Goal: Information Seeking & Learning: Learn about a topic

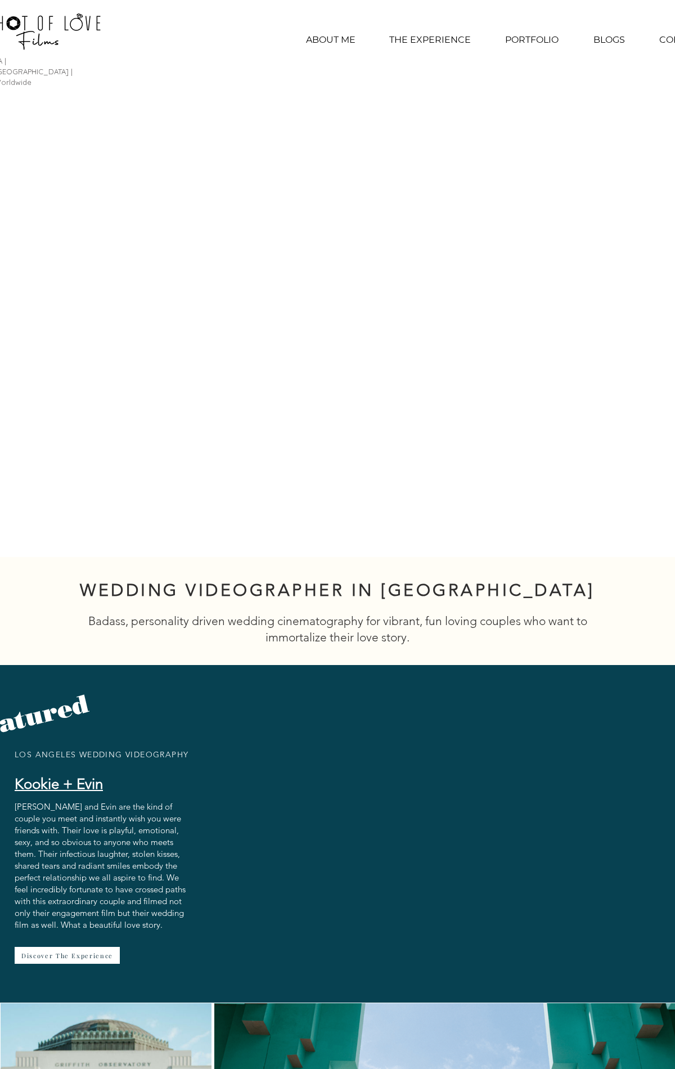
scroll to position [5383, 0]
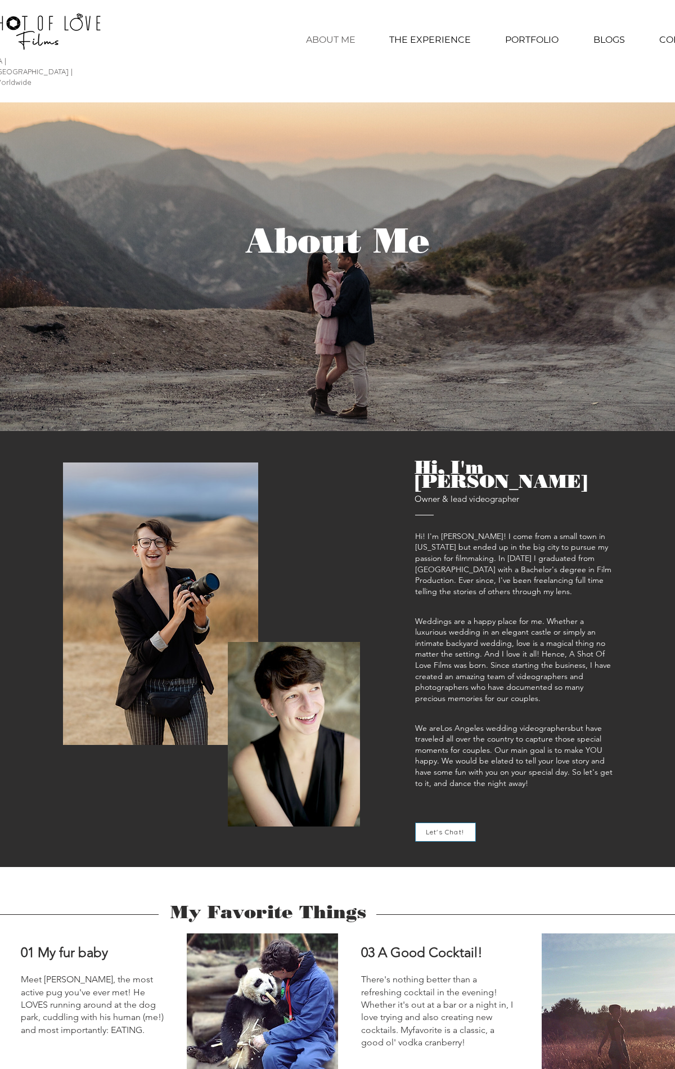
scroll to position [1818, 0]
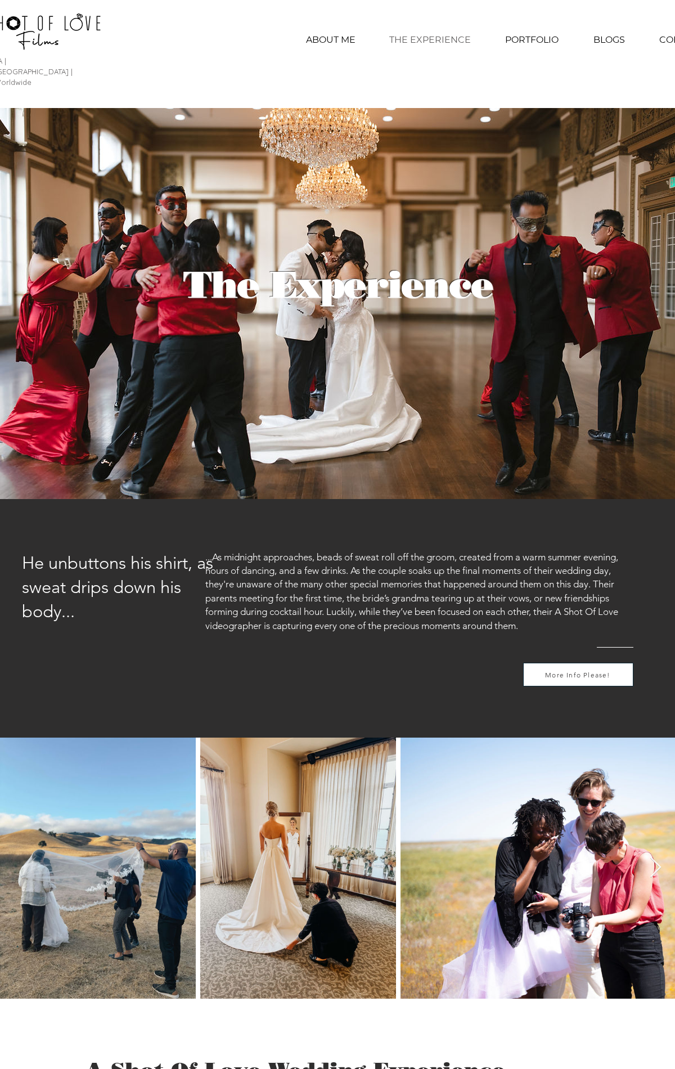
scroll to position [2722, 0]
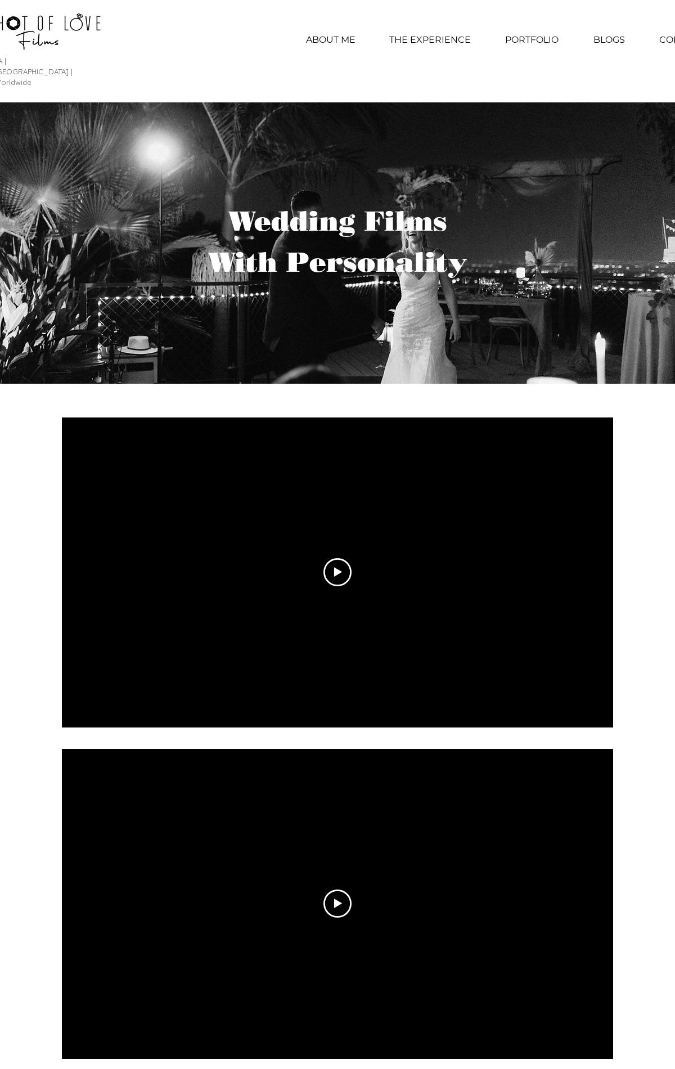
scroll to position [3384, 0]
